Goal: Navigation & Orientation: Find specific page/section

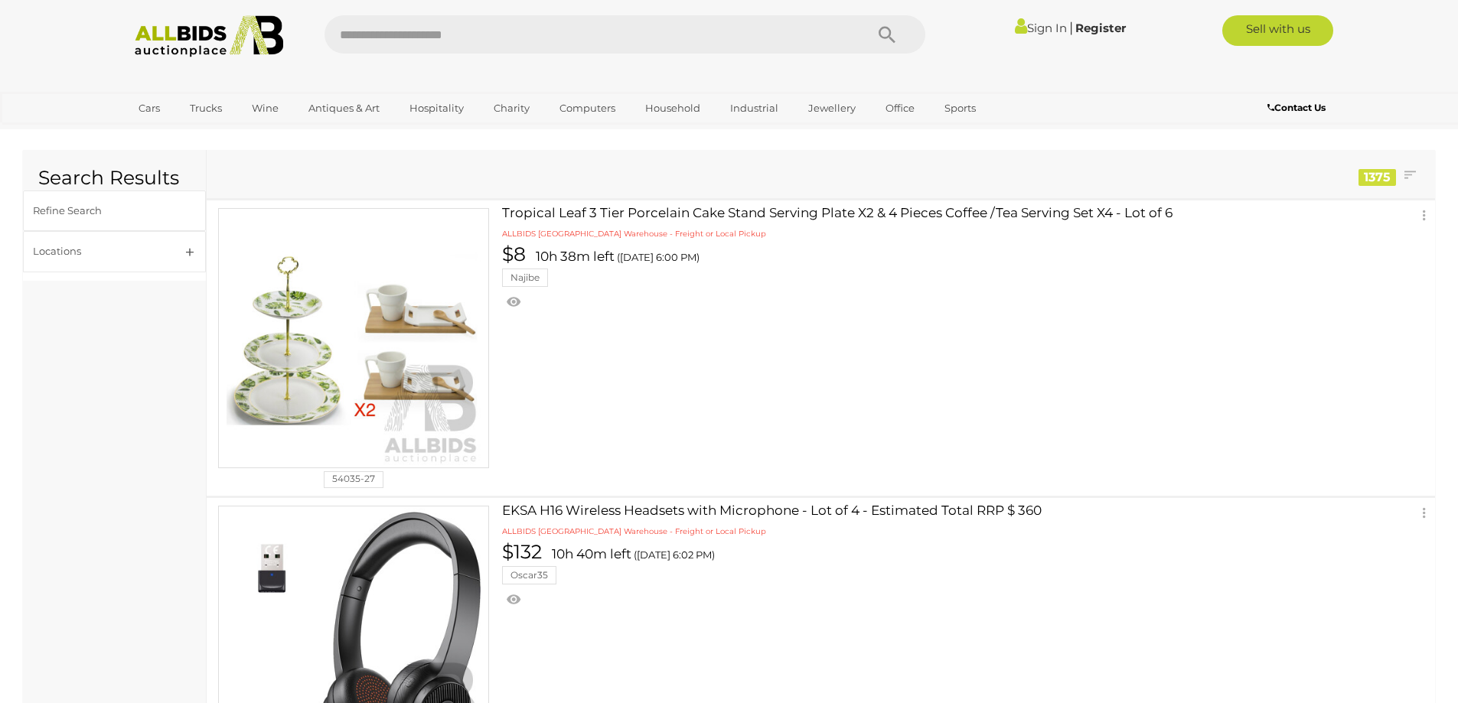
click at [230, 39] on img at bounding box center [209, 36] width 166 height 42
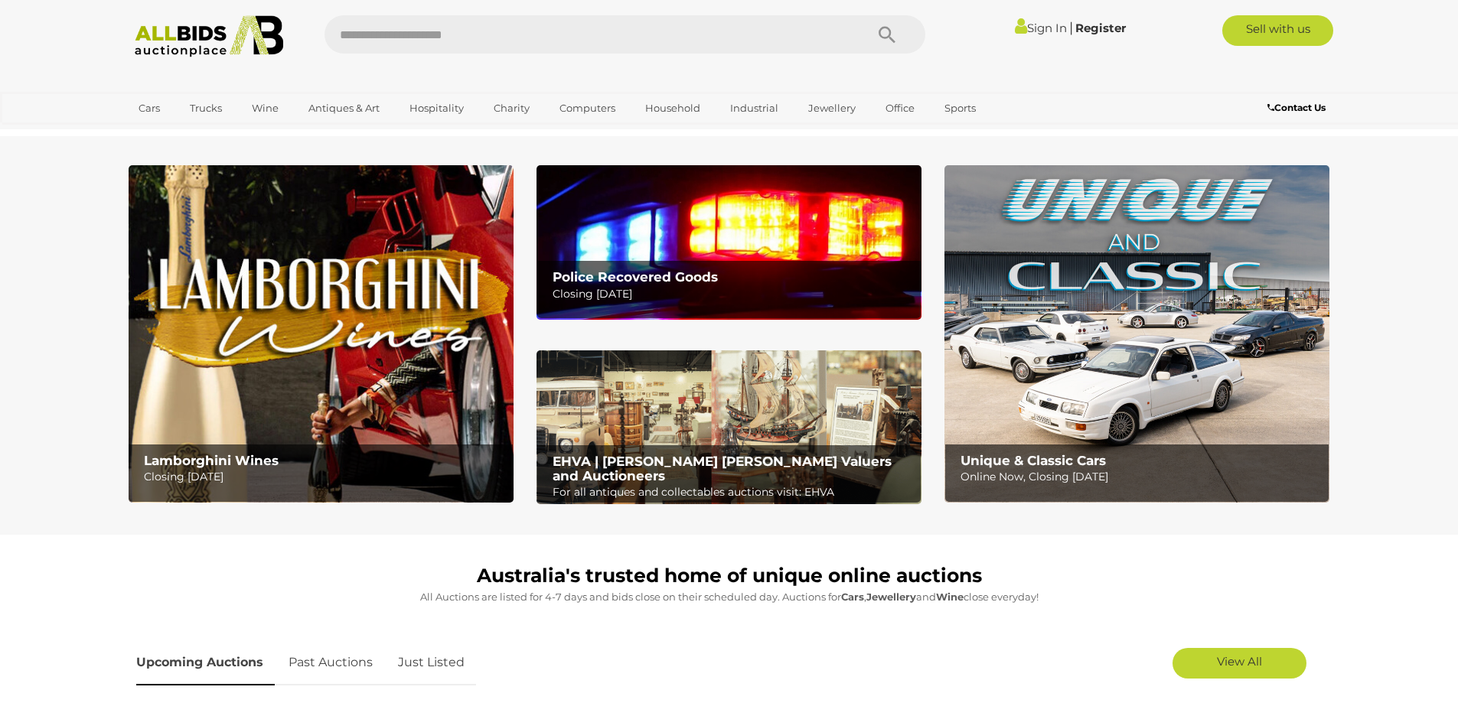
click at [672, 212] on img at bounding box center [728, 242] width 385 height 154
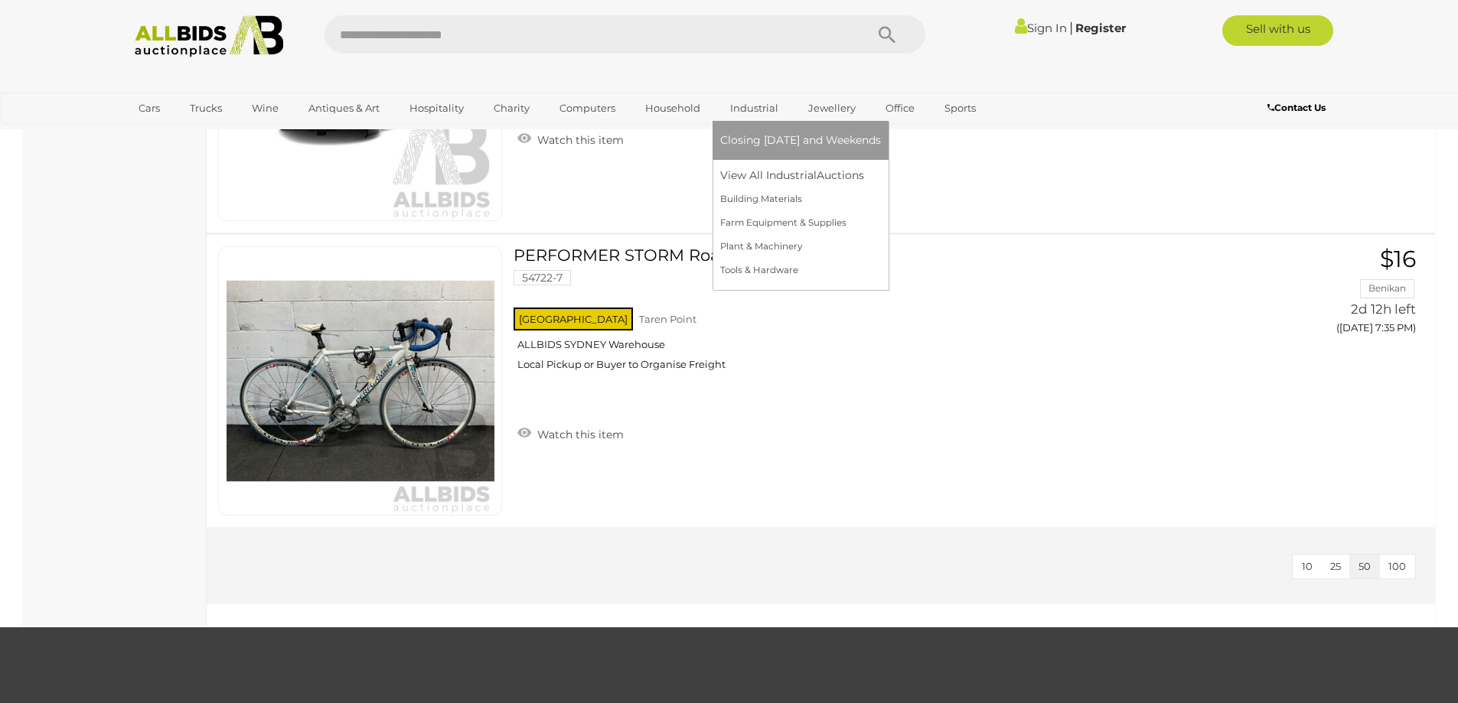
scroll to position [6427, 0]
